Goal: Task Accomplishment & Management: Manage account settings

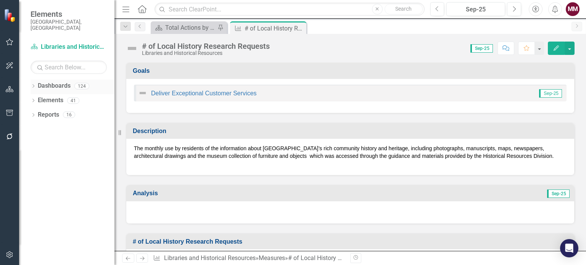
click at [32, 85] on icon "Dropdown" at bounding box center [33, 87] width 5 height 4
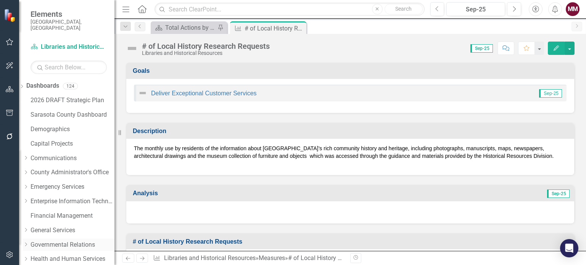
click at [58, 241] on link "Governmental Relations" at bounding box center [73, 245] width 84 height 9
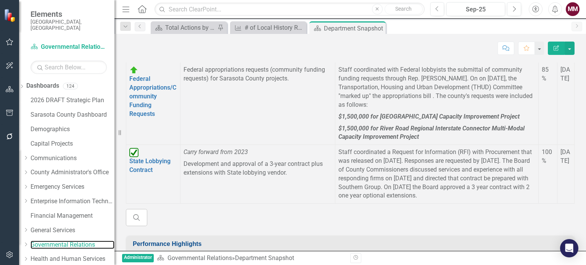
scroll to position [1036, 0]
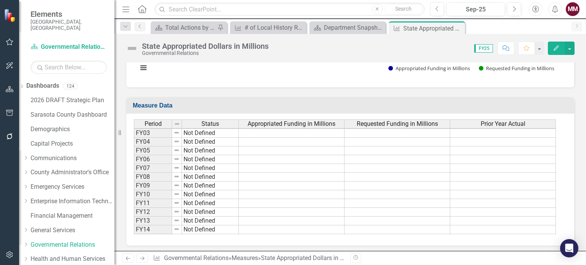
scroll to position [96, 0]
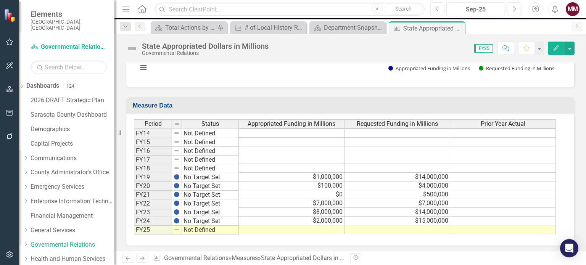
click at [378, 225] on td at bounding box center [397, 229] width 106 height 9
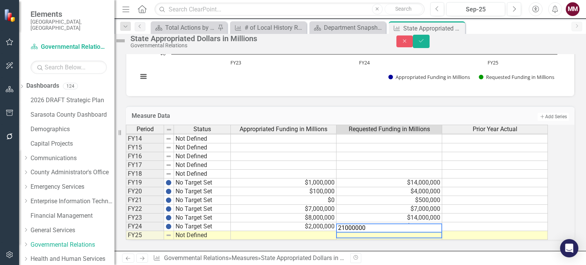
click at [312, 231] on td at bounding box center [284, 235] width 106 height 9
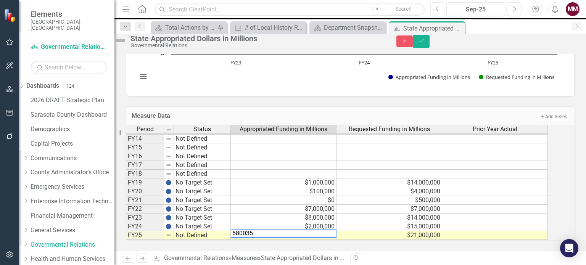
type textarea "6800350"
click at [289, 127] on span "Appropriated Funding in Millions" at bounding box center [284, 129] width 88 height 7
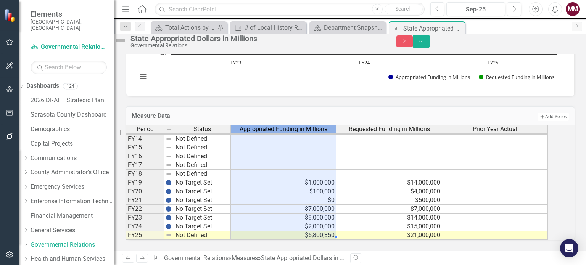
click at [289, 127] on span "Appropriated Funding in Millions" at bounding box center [284, 129] width 88 height 7
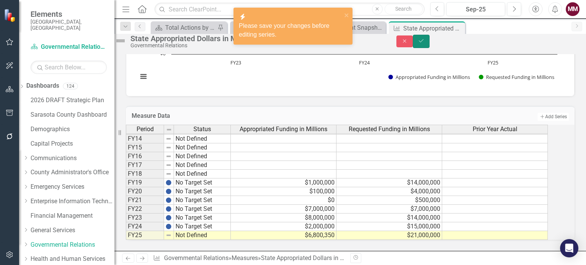
click at [425, 43] on icon "Save" at bounding box center [421, 40] width 7 height 5
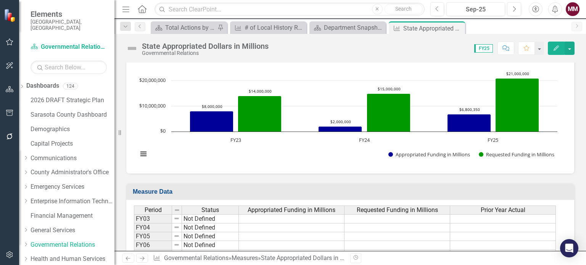
scroll to position [324, 0]
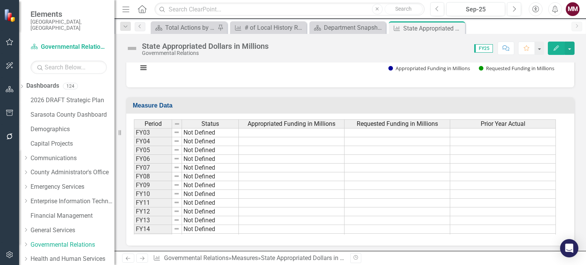
click at [308, 122] on span "Appropriated Funding in Millions" at bounding box center [292, 124] width 88 height 7
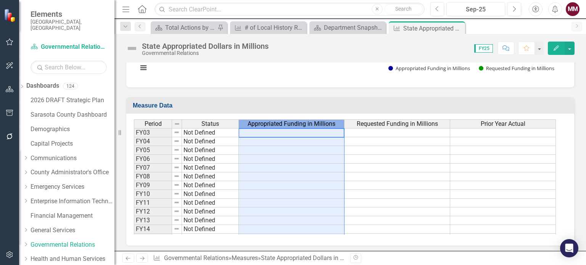
click at [308, 122] on span "Appropriated Funding in Millions" at bounding box center [292, 124] width 88 height 7
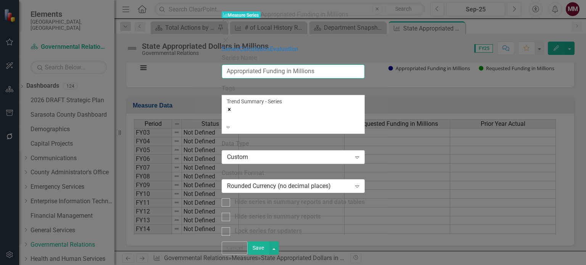
drag, startPoint x: 322, startPoint y: 44, endPoint x: 284, endPoint y: 43, distance: 38.2
click at [284, 64] on input "Appropriated Funding in Millions" at bounding box center [293, 71] width 143 height 14
type input "Appropriated Funding"
click at [269, 255] on button "Save" at bounding box center [258, 247] width 21 height 13
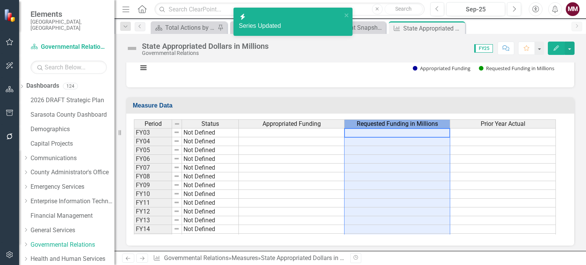
click at [397, 122] on span "Requested Funding in Millions" at bounding box center [397, 124] width 81 height 7
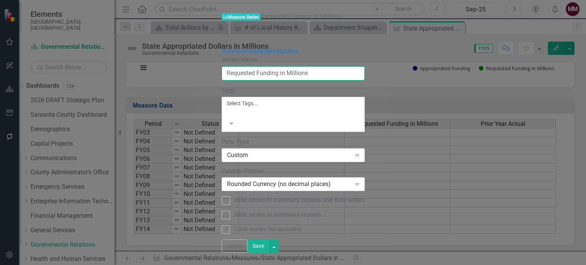
drag, startPoint x: 317, startPoint y: 44, endPoint x: 278, endPoint y: 43, distance: 38.9
click at [278, 66] on input "Requested Funding in Millions" at bounding box center [293, 73] width 143 height 14
type input "Requested Funding"
click at [269, 253] on button "Save" at bounding box center [258, 246] width 21 height 13
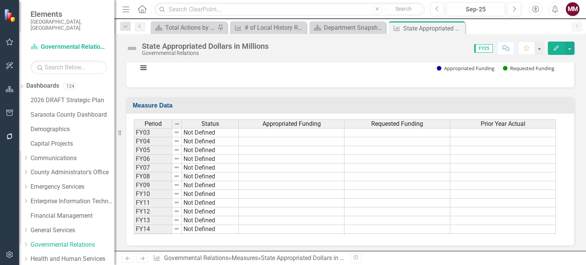
scroll to position [96, 0]
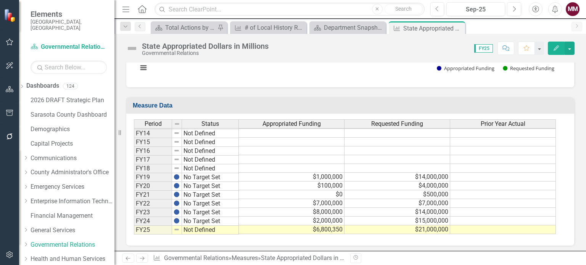
click at [226, 217] on td "No Target Set" at bounding box center [210, 221] width 57 height 9
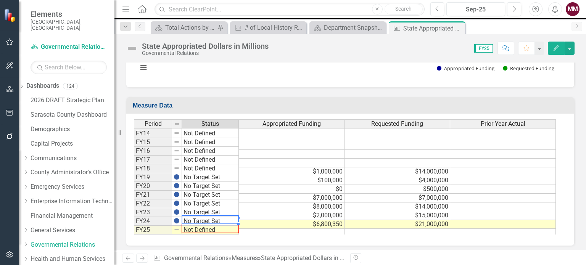
drag, startPoint x: 237, startPoint y: 221, endPoint x: 234, endPoint y: 228, distance: 7.9
click at [134, 228] on div "Period Status FY03 Not Defined FY04 Not Defined FY05 Not Defined FY06 Not Defin…" at bounding box center [134, 133] width 0 height 220
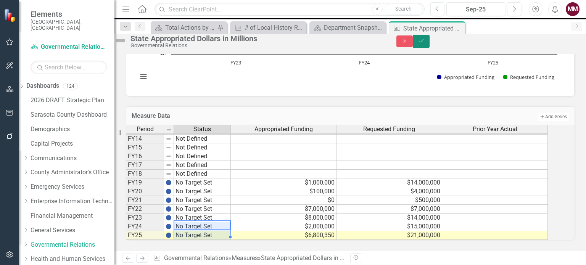
click at [425, 42] on icon "Save" at bounding box center [421, 40] width 7 height 5
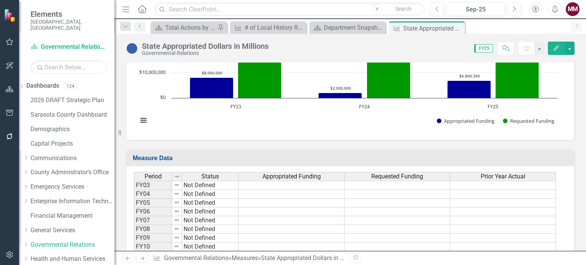
scroll to position [324, 0]
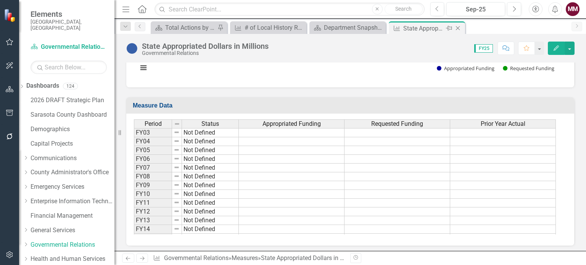
click at [457, 27] on icon "Close" at bounding box center [458, 28] width 8 height 6
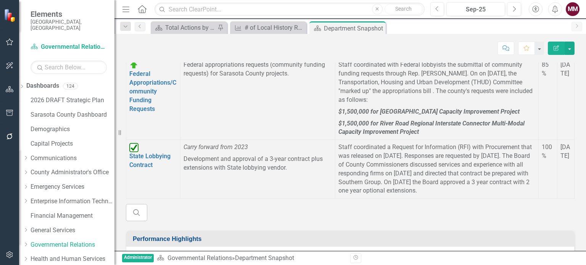
scroll to position [1036, 0]
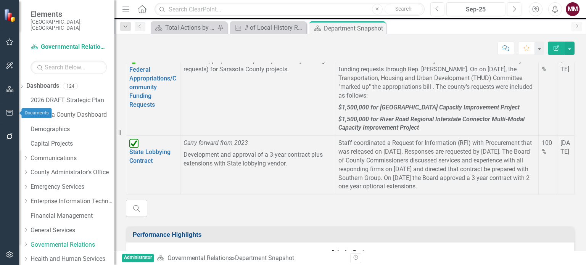
click at [13, 111] on icon "button" at bounding box center [9, 113] width 7 height 6
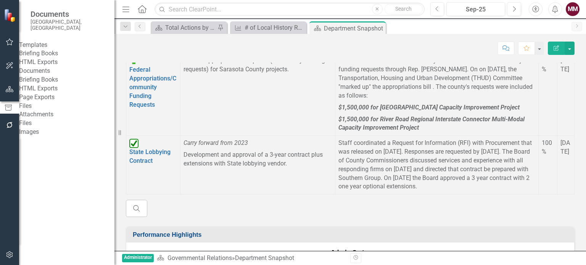
scroll to position [922, 0]
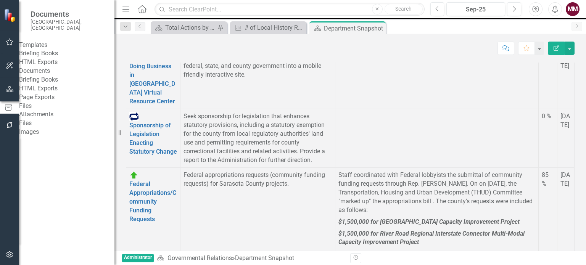
click at [41, 54] on link "Briefing Books" at bounding box center [66, 53] width 95 height 9
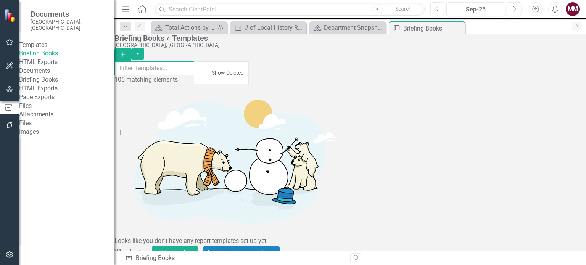
click at [179, 72] on input "text" at bounding box center [154, 68] width 80 height 14
type input "govern"
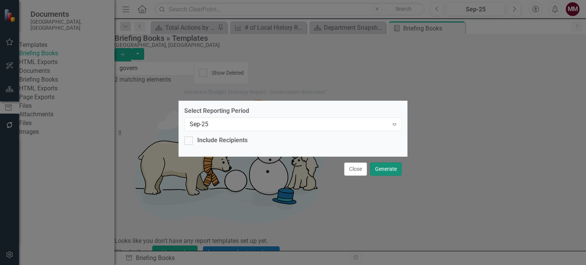
click at [388, 169] on button "Generate" at bounding box center [386, 168] width 32 height 13
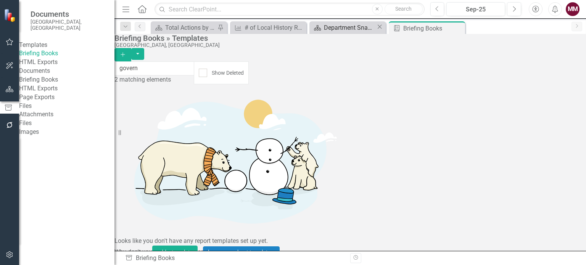
click at [326, 27] on div "Department Snapshot" at bounding box center [350, 28] width 52 height 10
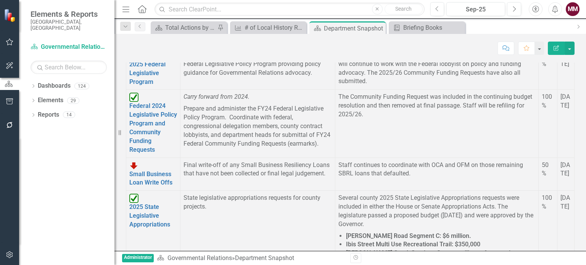
scroll to position [229, 0]
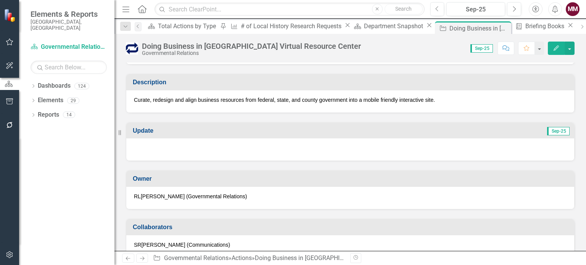
scroll to position [114, 0]
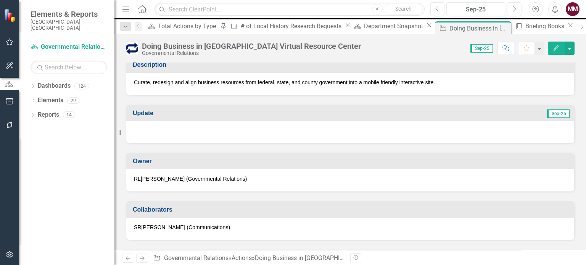
click at [301, 129] on div at bounding box center [350, 132] width 448 height 22
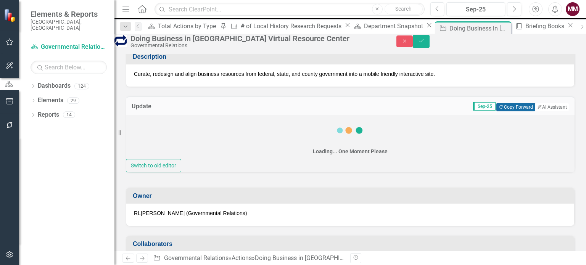
click at [496, 111] on button "Copy Forward Copy Forward" at bounding box center [515, 107] width 39 height 8
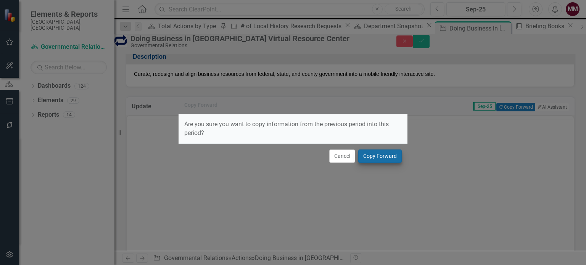
scroll to position [0, 0]
click at [381, 156] on button "Copy Forward" at bounding box center [379, 156] width 43 height 13
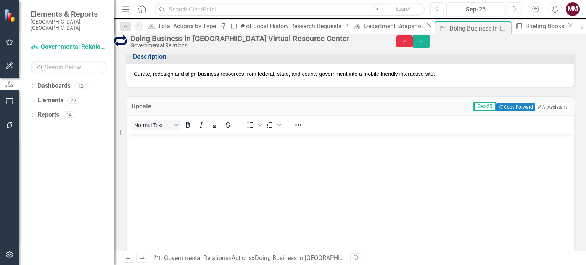
click at [413, 45] on button "Close" at bounding box center [404, 41] width 17 height 12
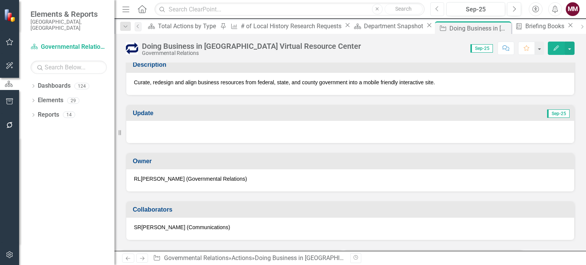
click at [438, 11] on icon "Previous" at bounding box center [437, 9] width 4 height 7
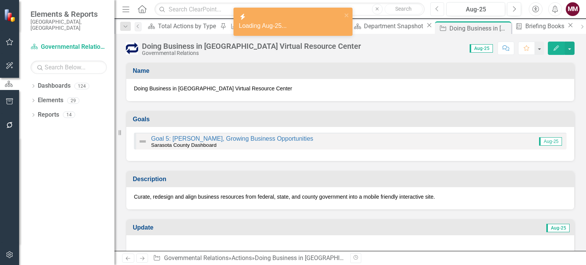
click at [438, 11] on icon "Previous" at bounding box center [437, 9] width 4 height 7
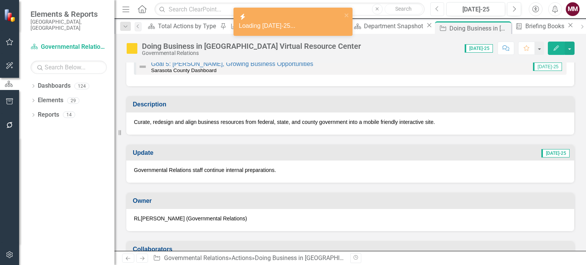
scroll to position [76, 0]
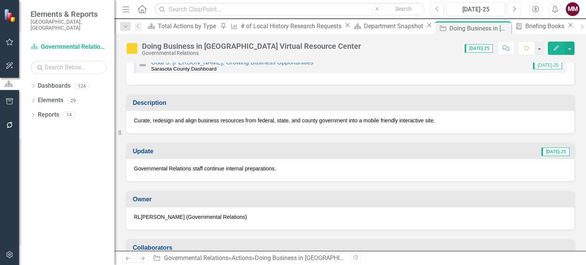
click at [514, 9] on icon "Next" at bounding box center [514, 9] width 4 height 7
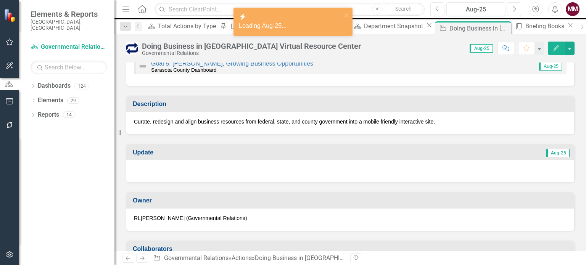
scroll to position [76, 0]
click at [374, 172] on div at bounding box center [350, 170] width 448 height 22
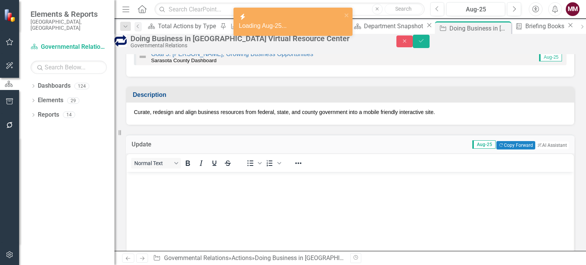
scroll to position [0, 0]
click at [496, 150] on button "Copy Forward Copy Forward" at bounding box center [515, 145] width 39 height 8
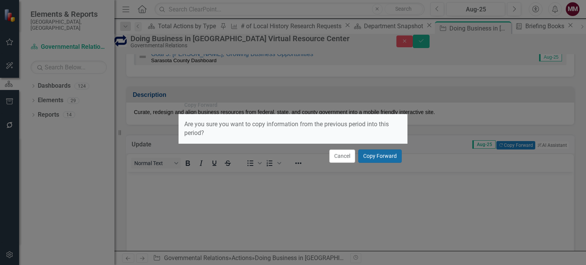
click at [377, 151] on button "Copy Forward" at bounding box center [379, 156] width 43 height 13
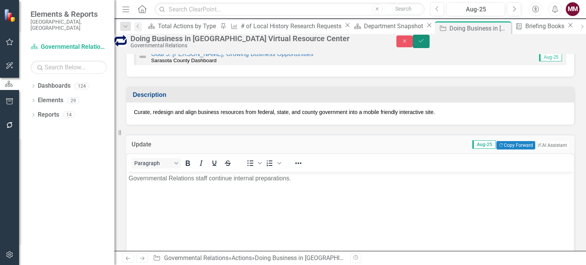
click at [430, 48] on button "Save" at bounding box center [421, 41] width 17 height 13
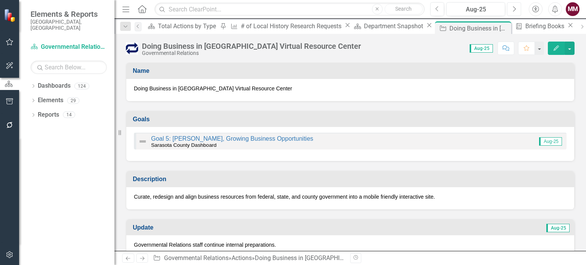
click at [511, 10] on button "Next" at bounding box center [514, 9] width 14 height 14
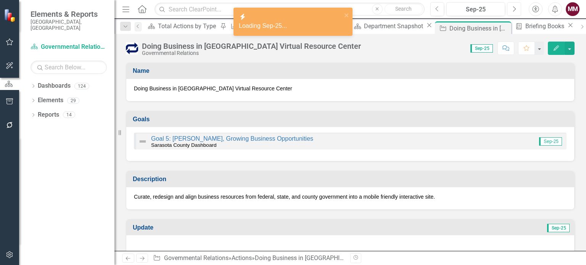
scroll to position [76, 0]
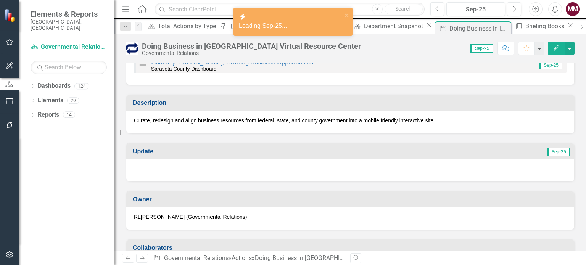
click at [428, 172] on div at bounding box center [350, 170] width 448 height 22
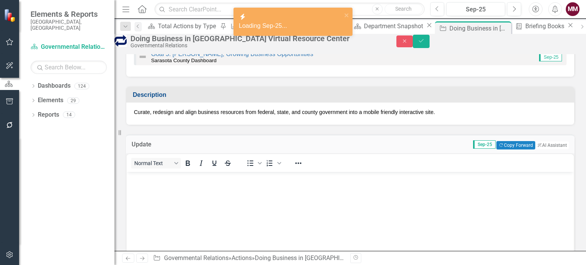
scroll to position [0, 0]
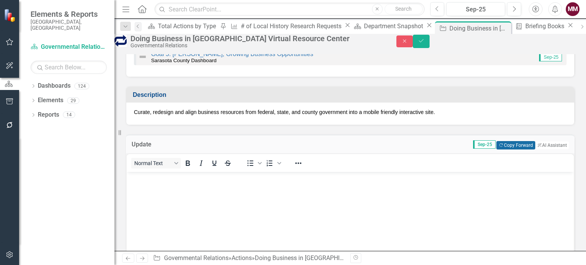
click at [502, 150] on button "Copy Forward Copy Forward" at bounding box center [515, 145] width 39 height 8
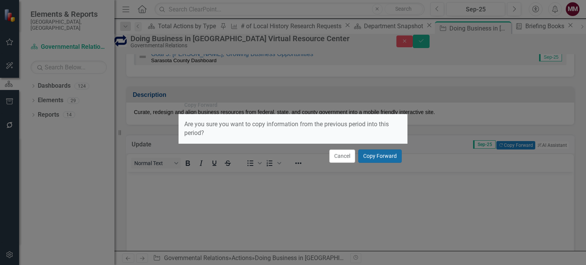
click at [373, 152] on button "Copy Forward" at bounding box center [379, 156] width 43 height 13
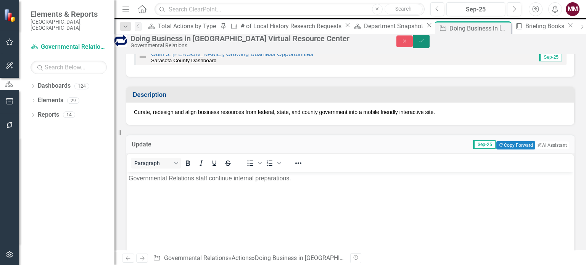
click at [423, 42] on icon "submit" at bounding box center [421, 40] width 5 height 3
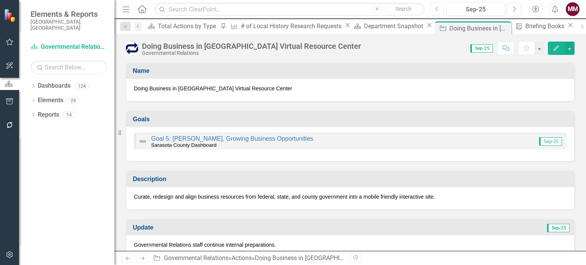
click at [439, 11] on icon "Previous" at bounding box center [437, 9] width 4 height 7
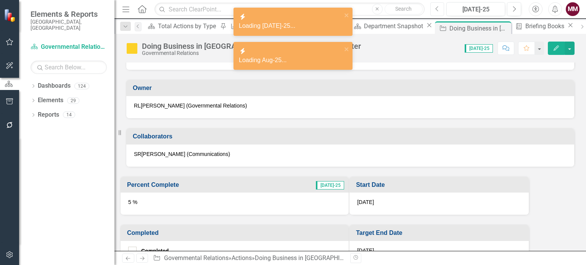
scroll to position [191, 0]
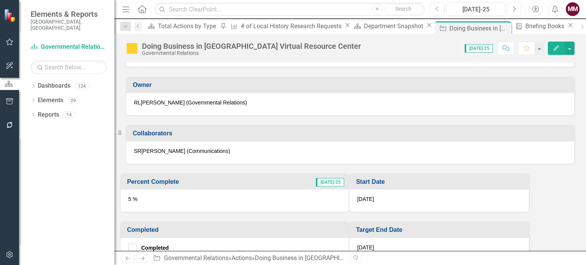
click at [511, 9] on button "Next" at bounding box center [514, 9] width 14 height 14
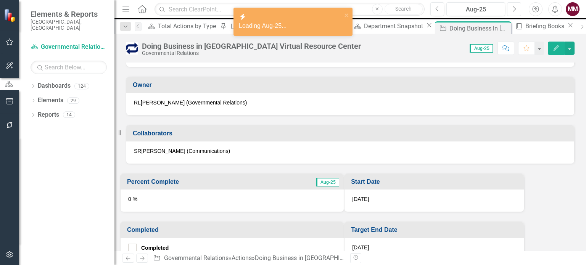
scroll to position [229, 0]
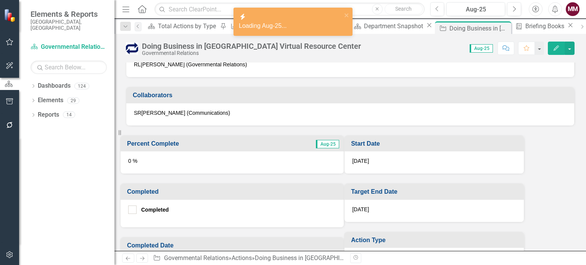
click at [171, 168] on div "0 %" at bounding box center [232, 162] width 223 height 22
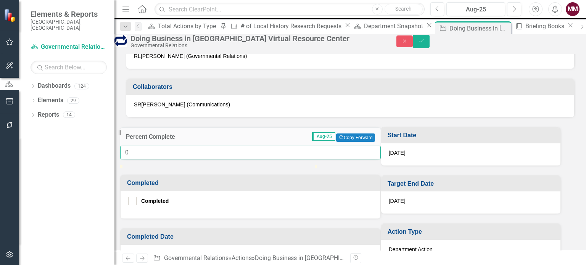
drag, startPoint x: 132, startPoint y: 171, endPoint x: 127, endPoint y: 171, distance: 5.3
click at [127, 160] on div "0" at bounding box center [250, 153] width 261 height 14
type input "5"
click at [425, 43] on icon "Save" at bounding box center [421, 40] width 7 height 5
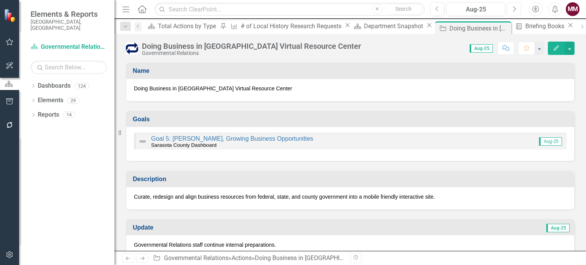
click at [513, 12] on icon "Next" at bounding box center [514, 9] width 4 height 7
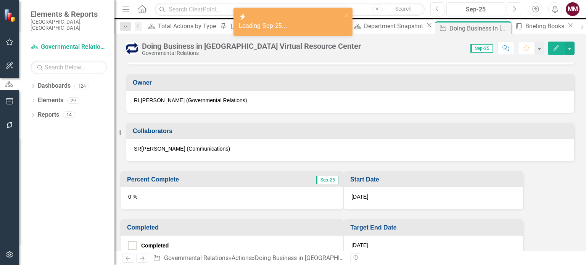
scroll to position [229, 0]
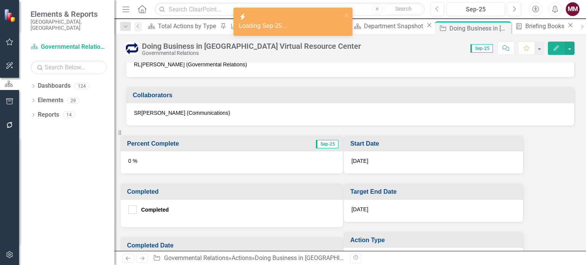
click at [185, 168] on div "0 %" at bounding box center [232, 162] width 222 height 22
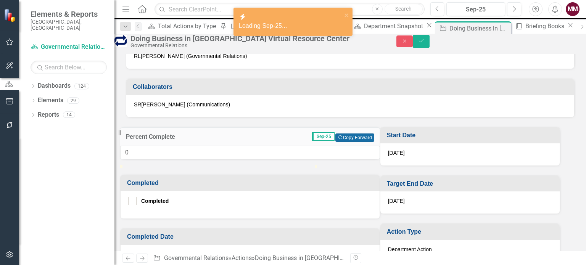
click at [335, 142] on button "Copy Forward Copy Forward" at bounding box center [354, 138] width 39 height 8
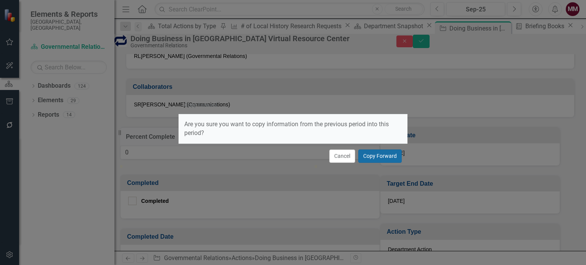
click at [365, 153] on button "Copy Forward" at bounding box center [379, 156] width 43 height 13
type input "5"
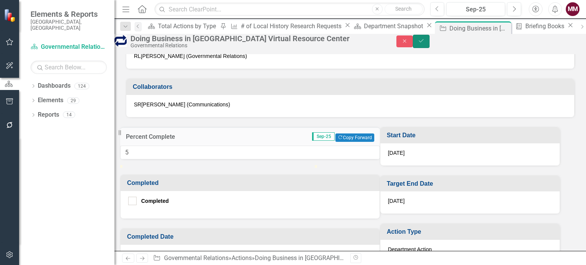
click at [430, 48] on button "Save" at bounding box center [421, 41] width 17 height 13
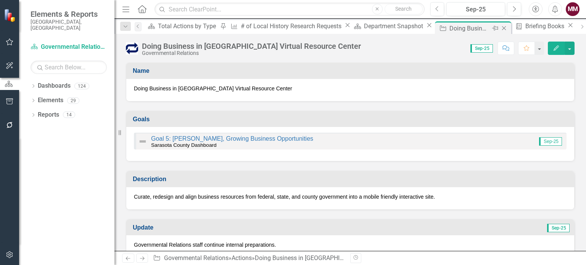
click at [500, 30] on icon "Close" at bounding box center [504, 28] width 8 height 6
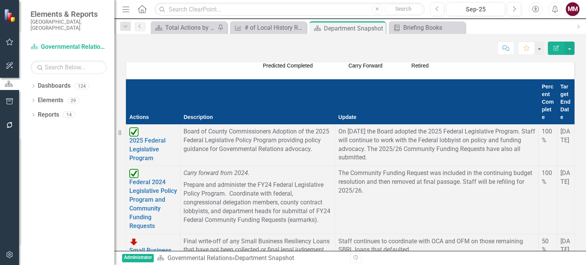
scroll to position [305, 0]
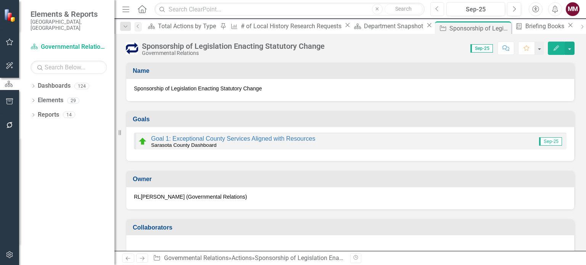
click at [437, 7] on icon "button" at bounding box center [436, 8] width 3 height 5
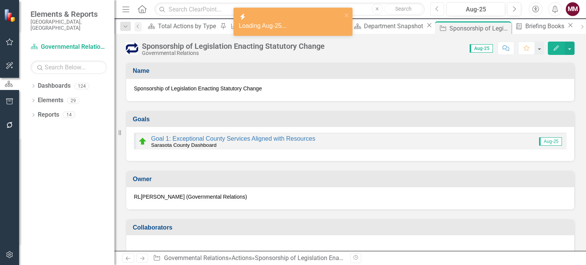
click at [437, 7] on icon "button" at bounding box center [436, 8] width 3 height 5
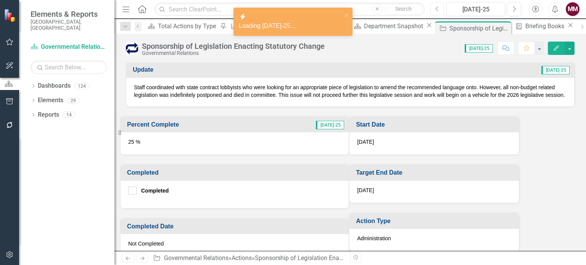
scroll to position [267, 0]
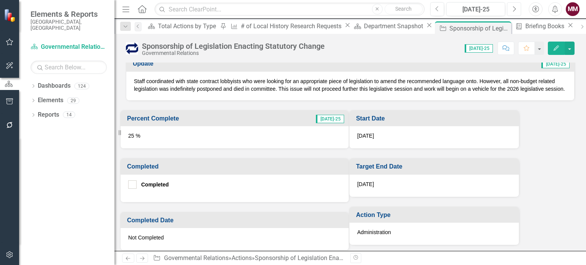
click at [515, 11] on icon "Next" at bounding box center [514, 9] width 4 height 7
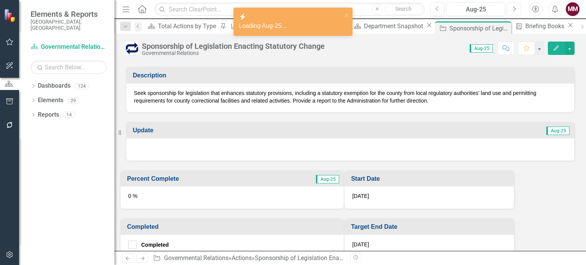
scroll to position [229, 0]
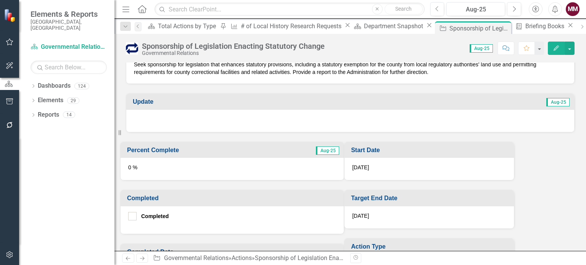
click at [306, 118] on div at bounding box center [350, 121] width 448 height 22
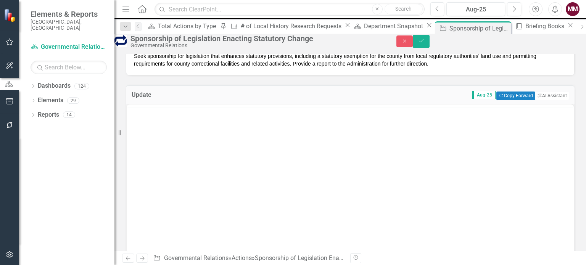
scroll to position [0, 0]
click at [496, 100] on button "Copy Forward Copy Forward" at bounding box center [515, 96] width 39 height 8
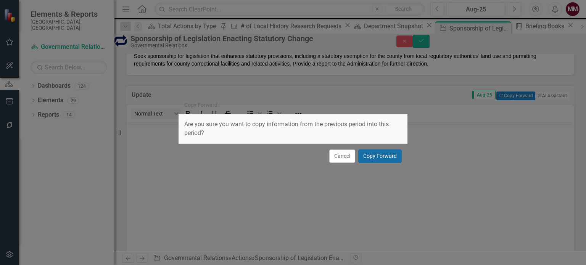
click at [385, 153] on button "Copy Forward" at bounding box center [379, 156] width 43 height 13
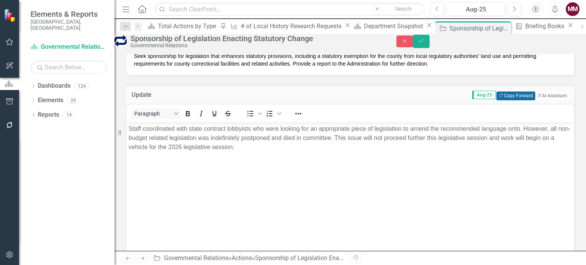
scroll to position [343, 0]
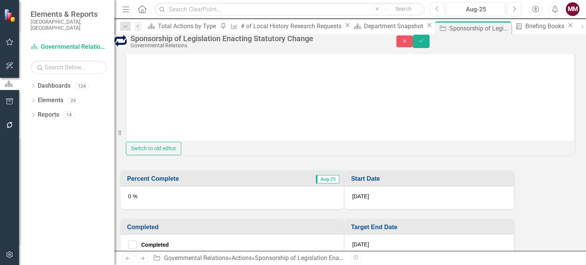
click at [187, 209] on div "0 %" at bounding box center [232, 198] width 223 height 22
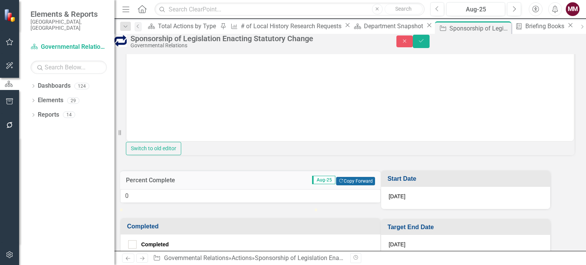
click at [336, 185] on button "Copy Forward Copy Forward" at bounding box center [355, 181] width 39 height 8
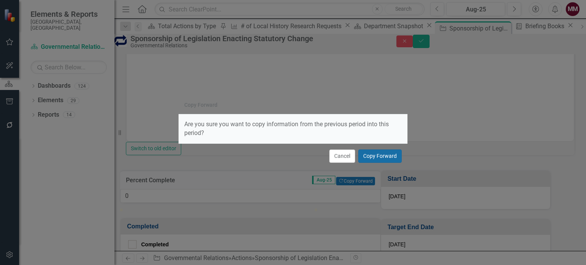
click at [380, 159] on button "Copy Forward" at bounding box center [379, 156] width 43 height 13
type input "25"
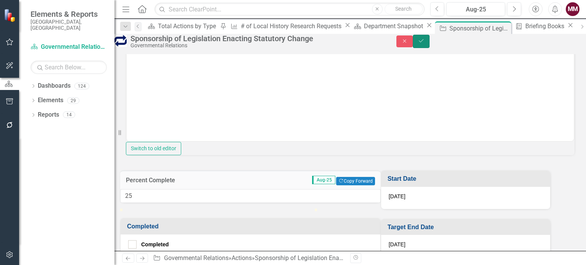
click at [430, 43] on button "Save" at bounding box center [421, 41] width 17 height 13
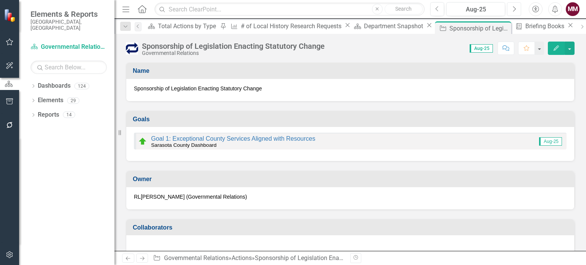
click at [515, 8] on icon "button" at bounding box center [514, 8] width 3 height 5
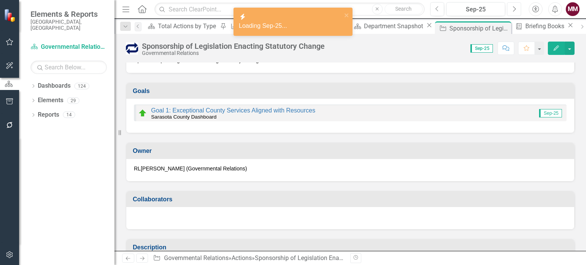
scroll to position [191, 0]
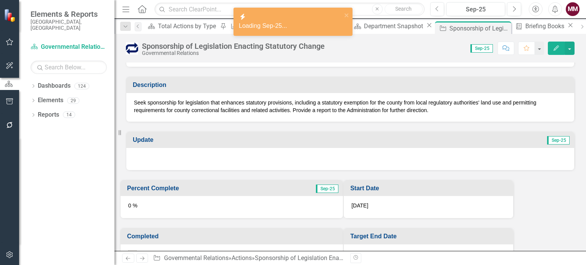
click at [310, 158] on div at bounding box center [350, 159] width 448 height 22
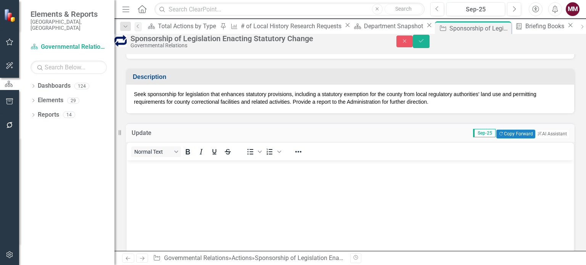
scroll to position [0, 0]
click at [496, 138] on button "Copy Forward Copy Forward" at bounding box center [515, 134] width 39 height 8
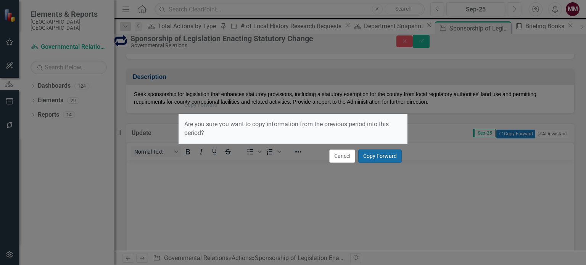
click at [371, 152] on button "Copy Forward" at bounding box center [379, 156] width 43 height 13
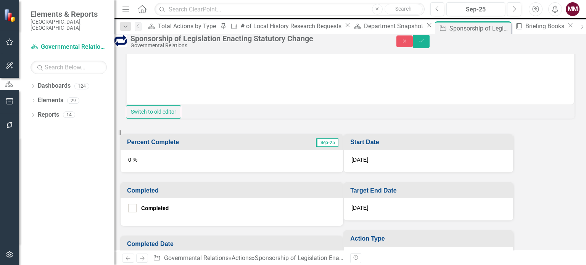
scroll to position [381, 0]
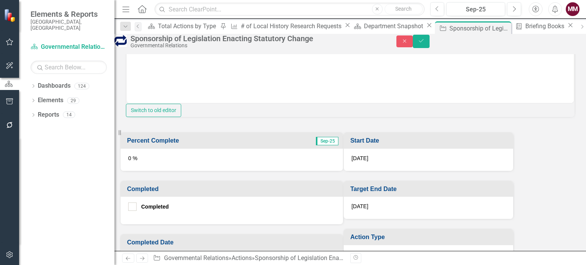
click at [254, 171] on div "0 %" at bounding box center [232, 160] width 222 height 22
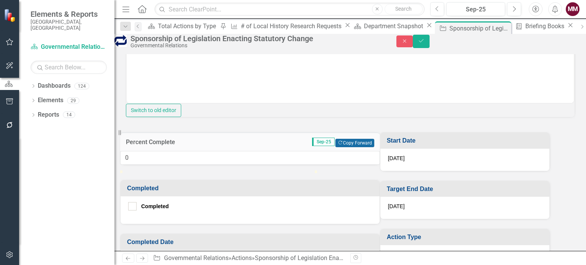
click at [335, 147] on button "Copy Forward Copy Forward" at bounding box center [354, 143] width 39 height 8
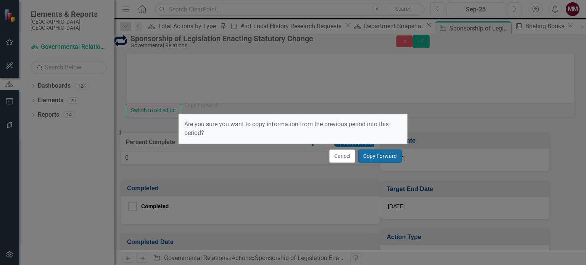
click at [389, 157] on button "Copy Forward" at bounding box center [379, 156] width 43 height 13
type input "25"
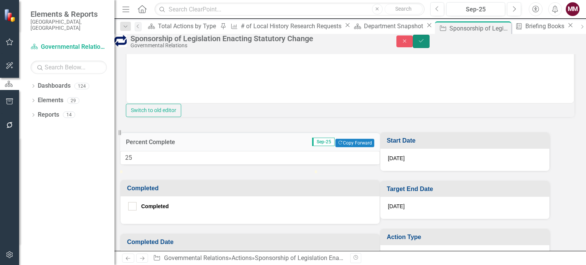
click at [425, 43] on icon "Save" at bounding box center [421, 40] width 7 height 5
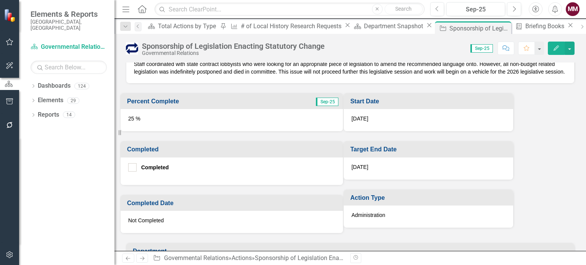
scroll to position [305, 0]
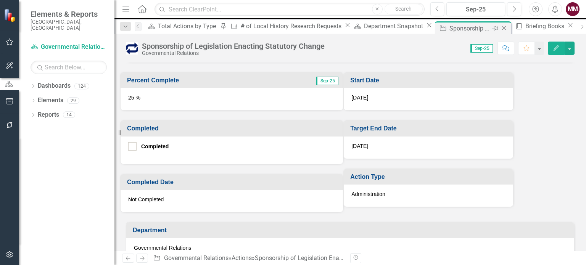
click at [500, 29] on icon "Close" at bounding box center [504, 28] width 8 height 6
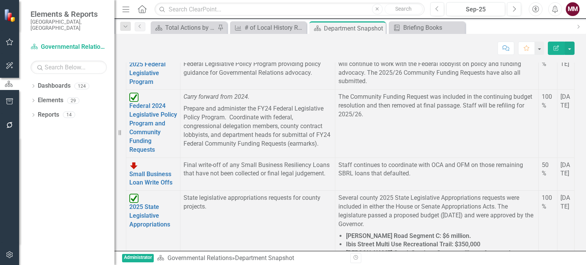
scroll to position [438, 0]
click at [431, 31] on div "Briefing Books" at bounding box center [429, 28] width 52 height 10
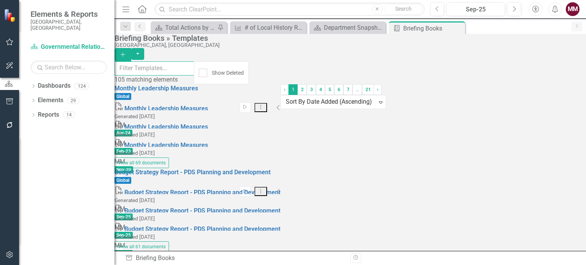
click at [194, 71] on input "text" at bounding box center [154, 68] width 80 height 14
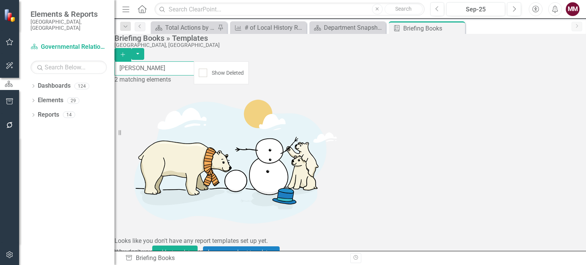
type input "[PERSON_NAME]"
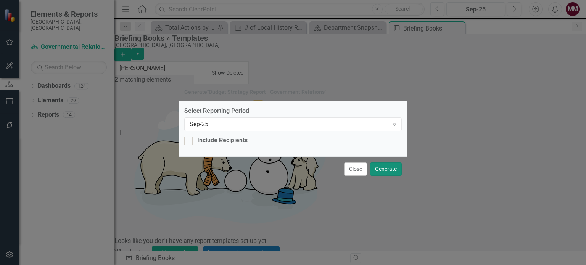
click at [381, 169] on button "Generate" at bounding box center [386, 168] width 32 height 13
